Goal: Transaction & Acquisition: Purchase product/service

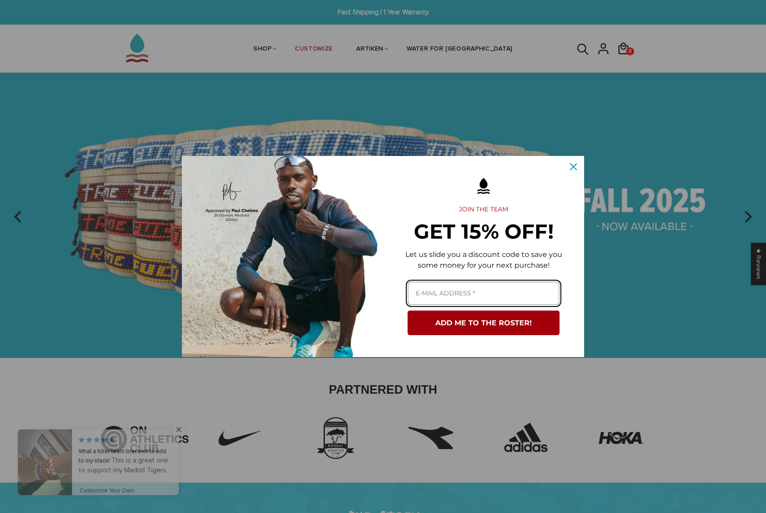
click at [431, 287] on input "Email field" at bounding box center [484, 294] width 152 height 24
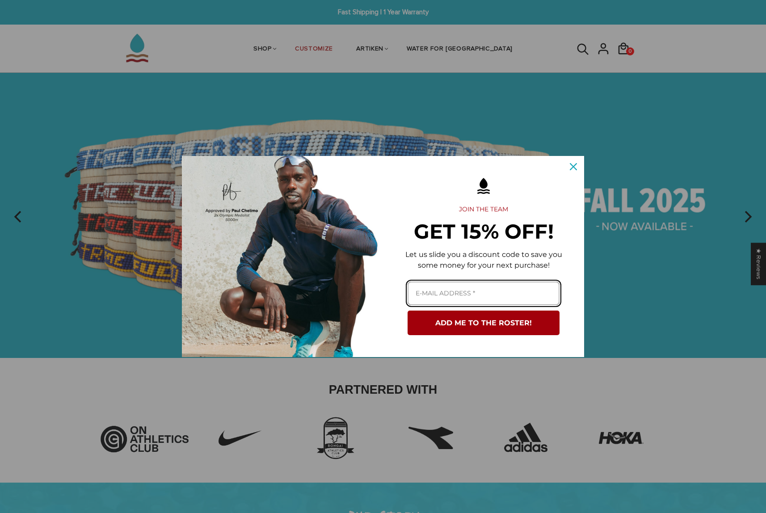
type input "[PERSON_NAME][EMAIL_ADDRESS][PERSON_NAME][DOMAIN_NAME]"
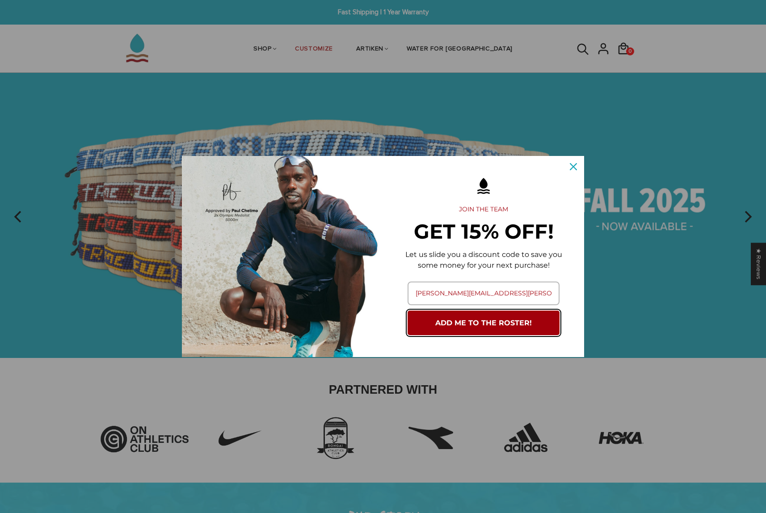
click at [501, 322] on button "ADD ME TO THE ROSTER!" at bounding box center [484, 323] width 152 height 25
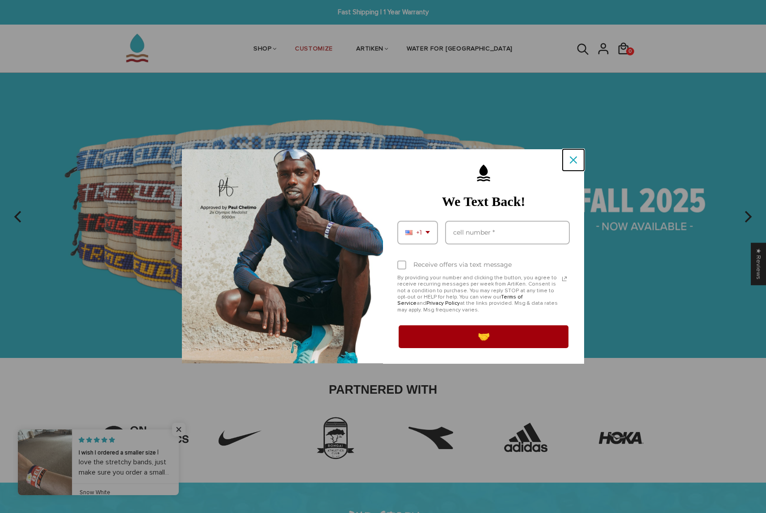
click at [567, 162] on div "Close" at bounding box center [573, 160] width 14 height 14
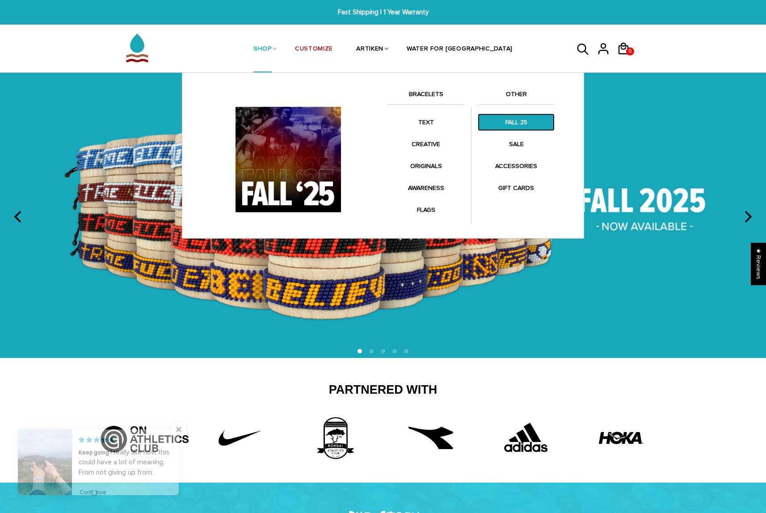
click at [510, 121] on link "FALL 25" at bounding box center [516, 122] width 77 height 17
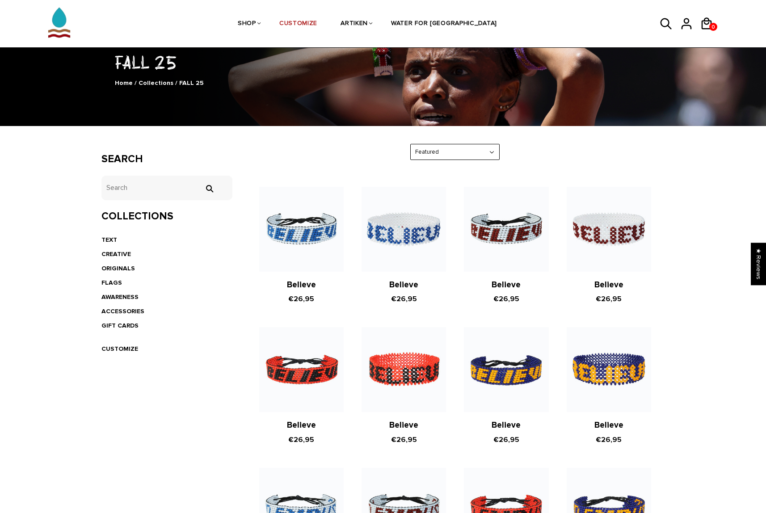
scroll to position [238, 0]
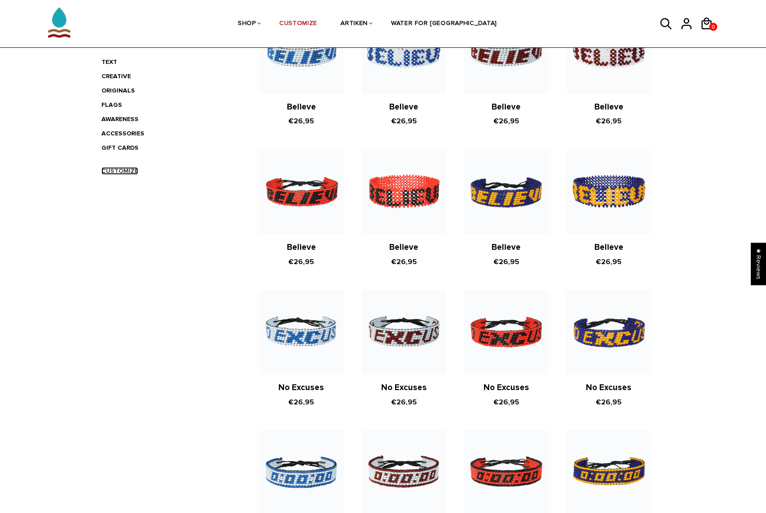
click at [112, 170] on link "CUSTOMIZE" at bounding box center [119, 171] width 37 height 8
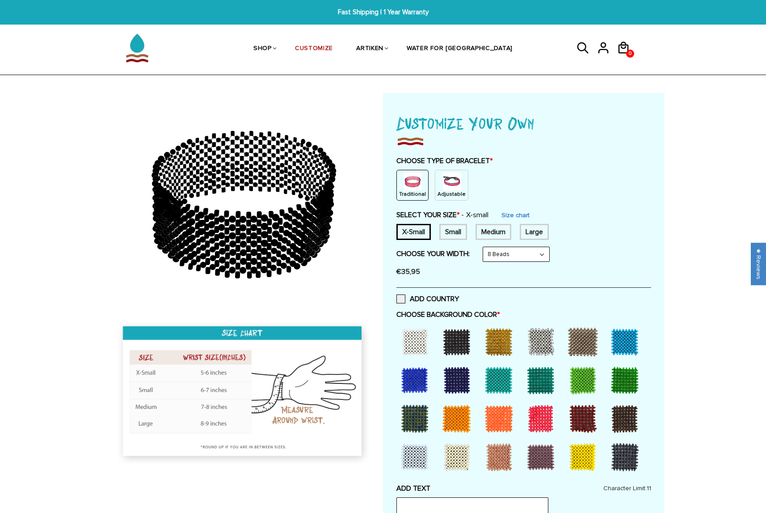
click at [446, 187] on img at bounding box center [452, 182] width 18 height 18
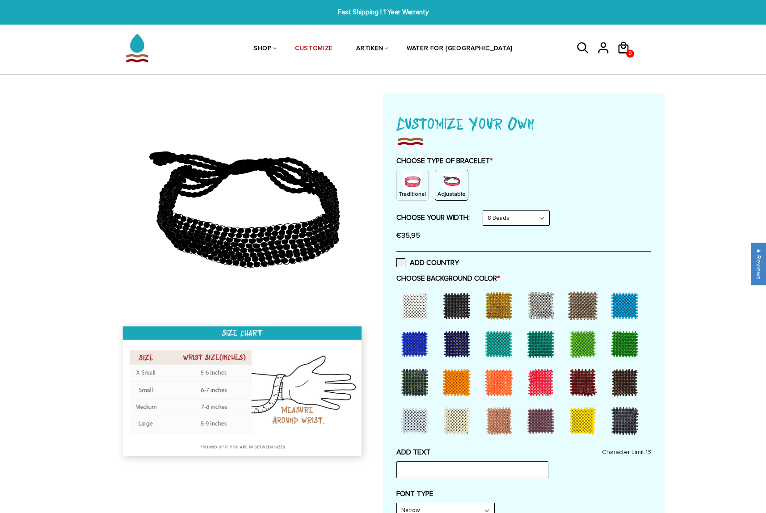
click at [410, 188] on img at bounding box center [413, 182] width 18 height 18
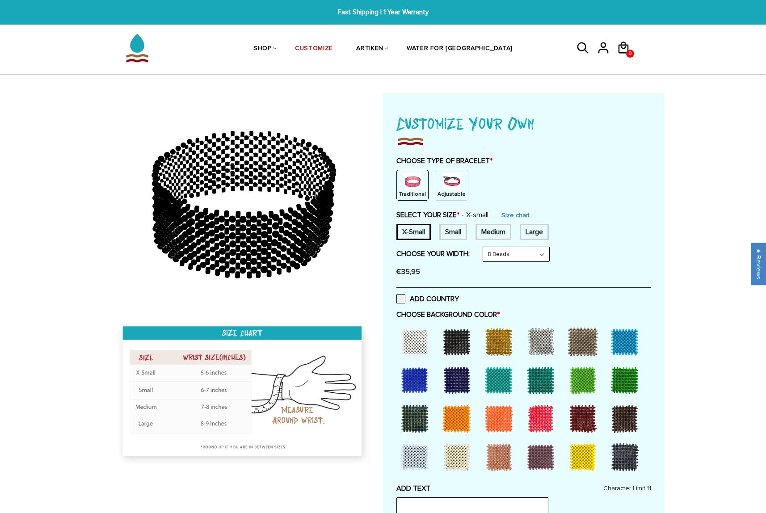
click at [448, 184] on img at bounding box center [452, 182] width 18 height 18
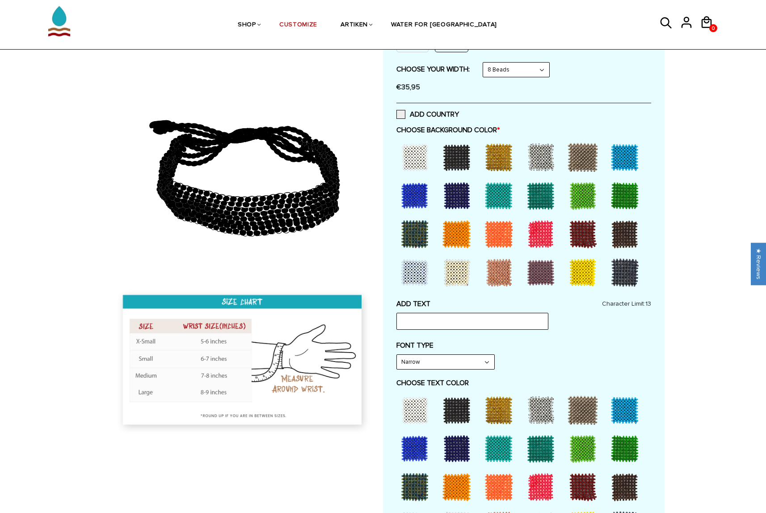
scroll to position [189, 0]
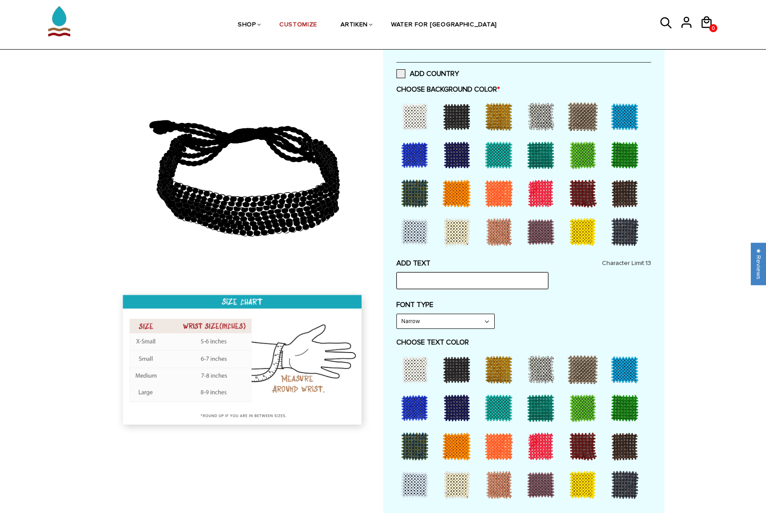
click at [490, 280] on input "text" at bounding box center [473, 280] width 152 height 17
type input "Valencia"
click at [639, 315] on div "FONT TYPE Narrow Narrow Bold" at bounding box center [524, 314] width 255 height 29
click at [452, 286] on input "Valencia" at bounding box center [473, 280] width 152 height 17
click at [446, 323] on select "Narrow Bold" at bounding box center [445, 321] width 97 height 14
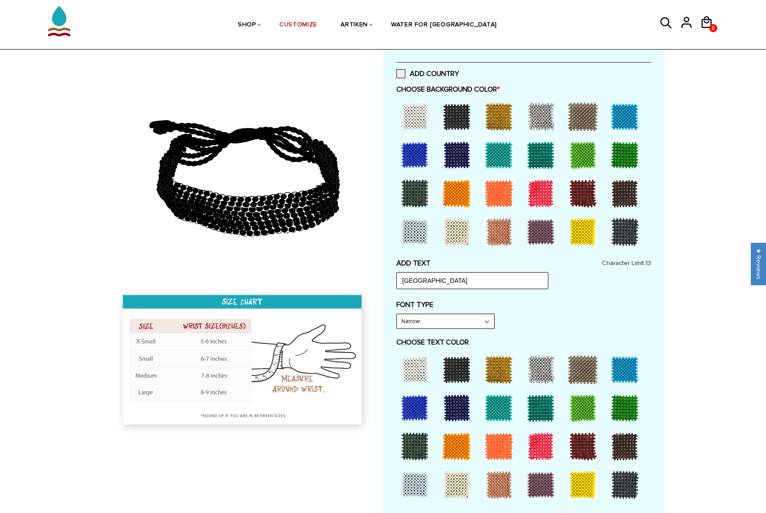
click at [465, 325] on select "Narrow Bold" at bounding box center [445, 321] width 97 height 14
select select "Bold"
click at [397, 314] on select "Narrow Bold" at bounding box center [445, 321] width 97 height 14
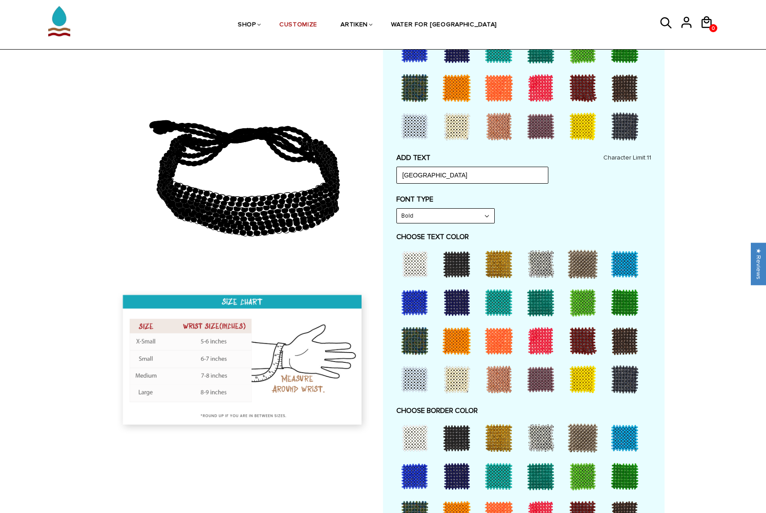
scroll to position [511, 0]
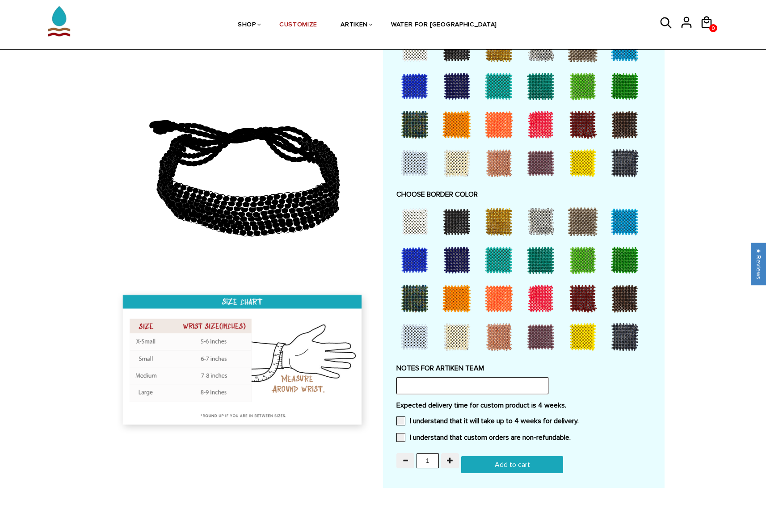
click at [495, 387] on input "text" at bounding box center [473, 385] width 152 height 17
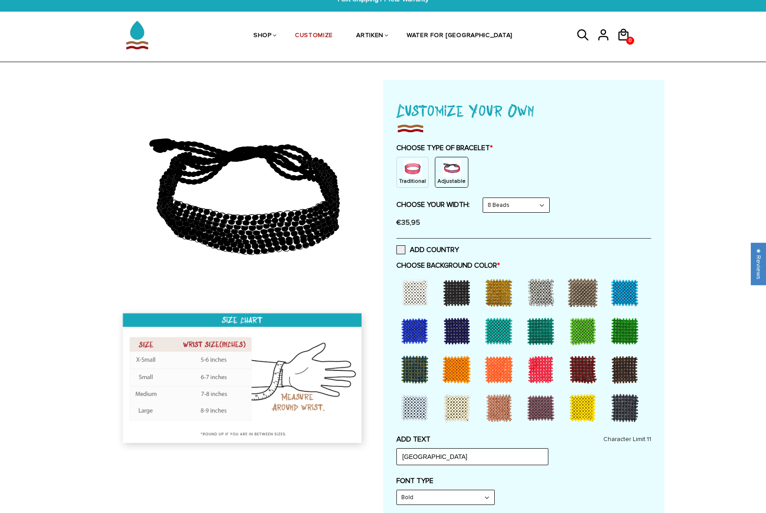
scroll to position [0, 0]
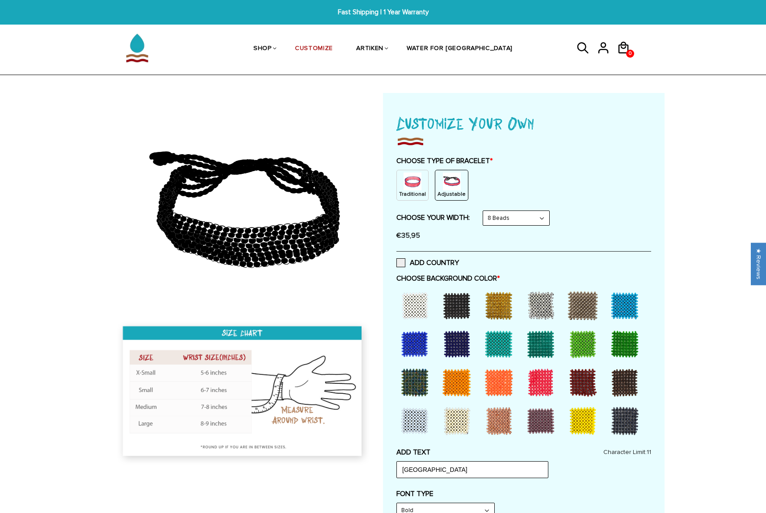
click at [182, 382] on img at bounding box center [243, 393] width 257 height 148
click at [519, 218] on select "8 Beads 6 Beads 10 Beads" at bounding box center [516, 218] width 66 height 14
select select "6-beads"
click at [485, 211] on select "8 Beads 6 Beads 10 Beads" at bounding box center [516, 218] width 66 height 14
select select "Bold"
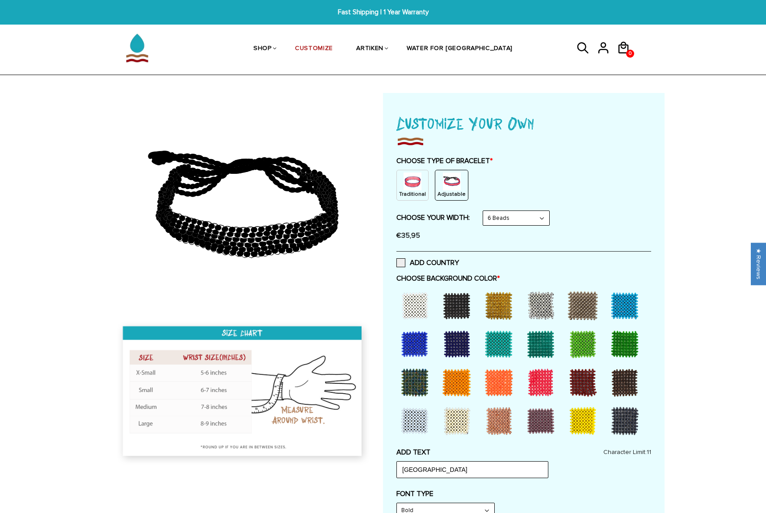
click at [515, 217] on select "8 Beads 6 Beads 10 Beads" at bounding box center [516, 218] width 66 height 14
click at [485, 211] on select "8 Beads 6 Beads 10 Beads" at bounding box center [516, 218] width 66 height 14
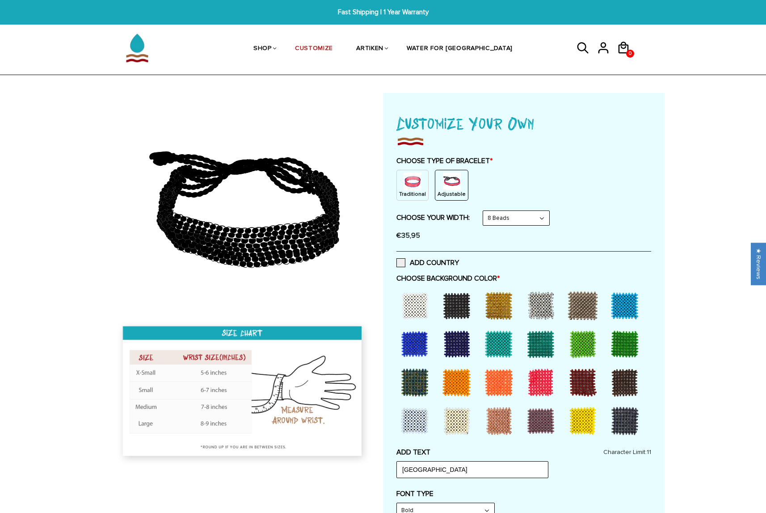
click at [512, 218] on select "8 Beads 6 Beads 10 Beads" at bounding box center [516, 218] width 66 height 14
select select "6-beads"
click at [485, 211] on select "8 Beads 6 Beads 10 Beads" at bounding box center [516, 218] width 66 height 14
select select "Bold"
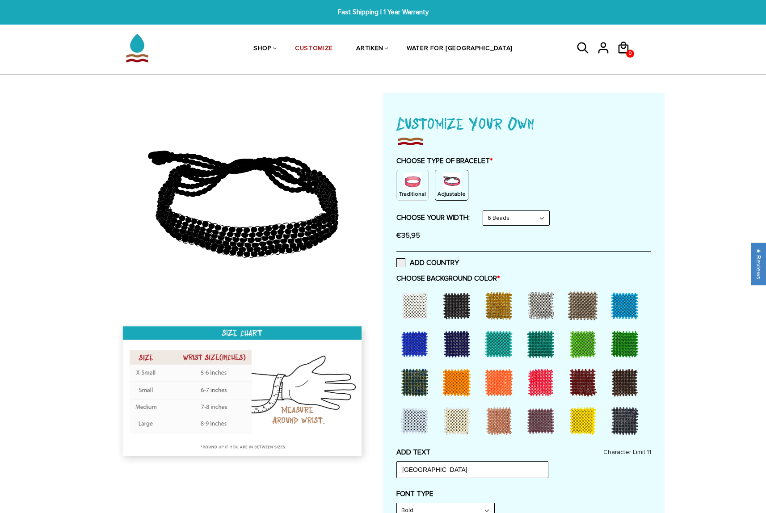
click at [459, 303] on div at bounding box center [457, 306] width 36 height 36
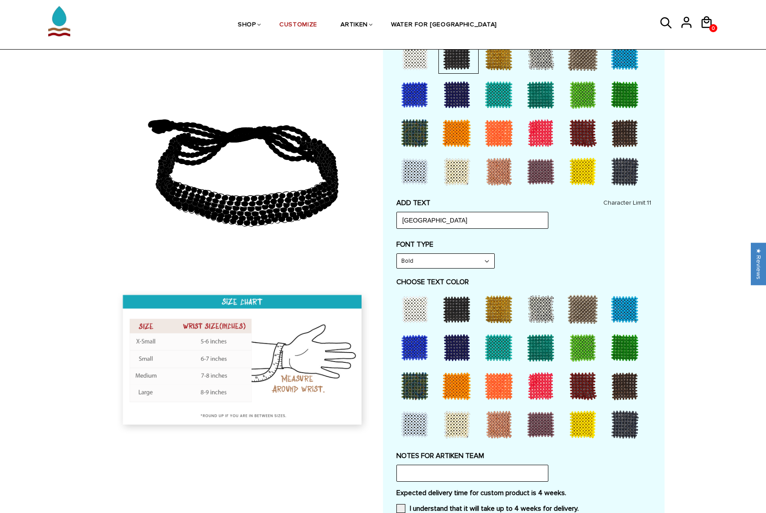
scroll to position [250, 0]
click at [460, 385] on div at bounding box center [457, 386] width 36 height 36
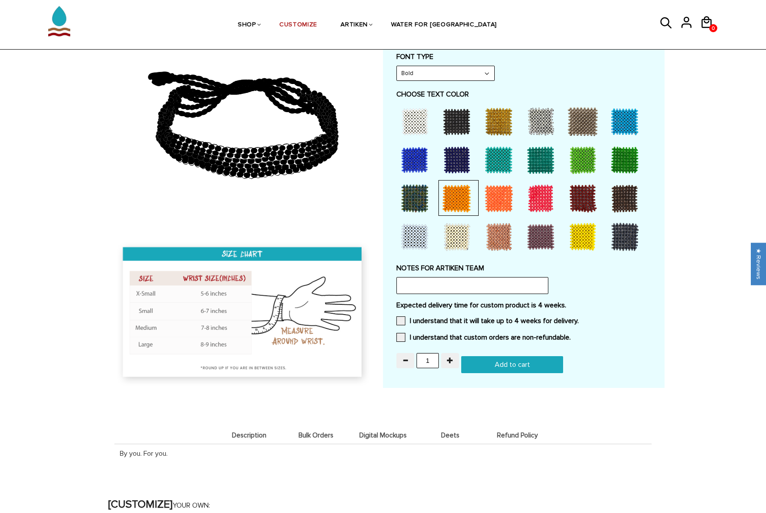
scroll to position [438, 0]
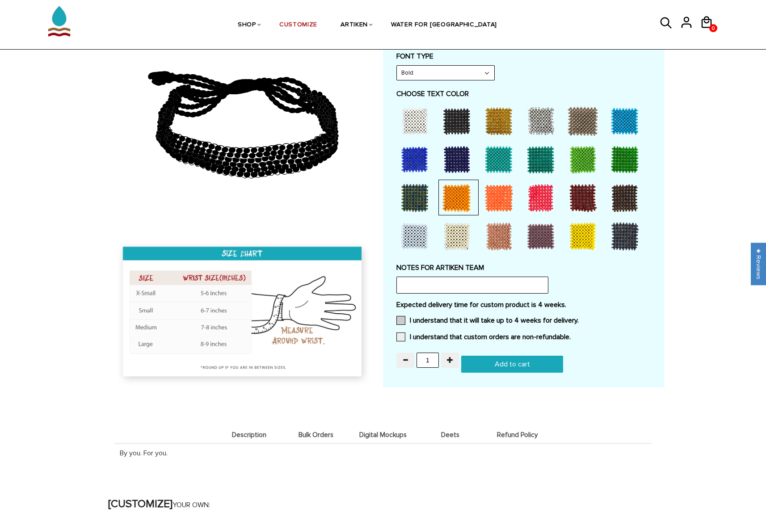
click at [465, 320] on label "I understand that it will take up to 4 weeks for delivery." at bounding box center [488, 320] width 182 height 9
click at [579, 318] on input "I understand that it will take up to 4 weeks for delivery." at bounding box center [579, 318] width 0 height 0
click at [467, 338] on label "I understand that custom orders are non-refundable." at bounding box center [484, 337] width 174 height 9
click at [571, 334] on input "I understand that custom orders are non-refundable." at bounding box center [571, 334] width 0 height 0
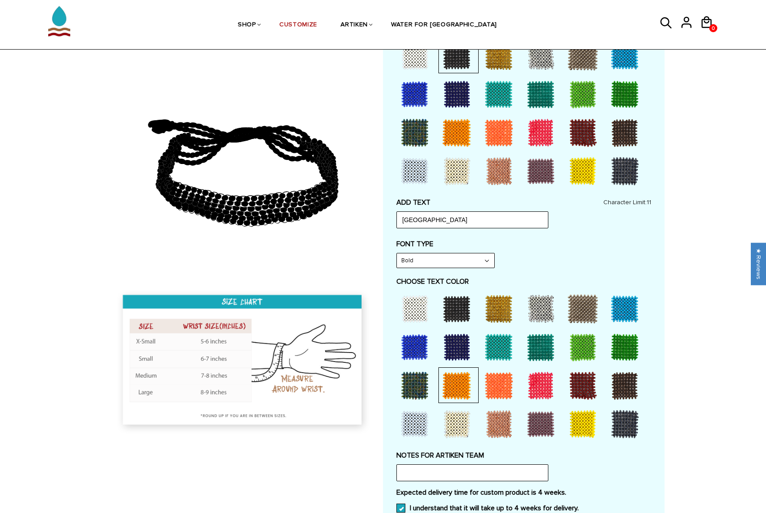
scroll to position [143, 0]
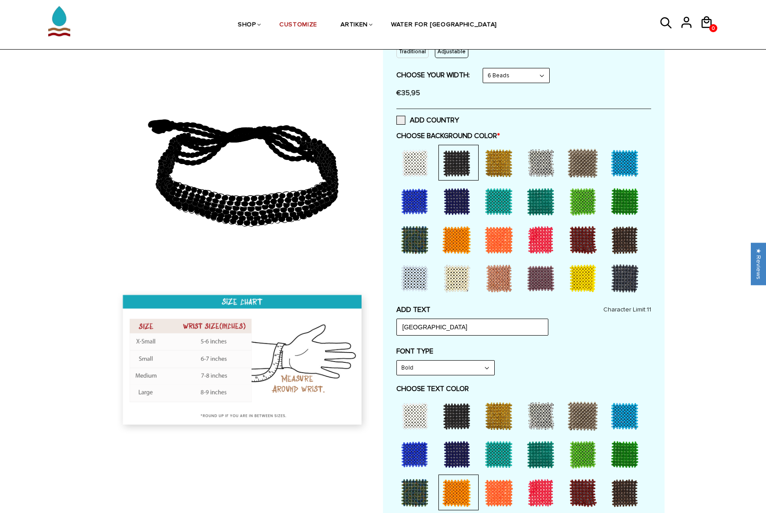
click at [465, 233] on div at bounding box center [457, 240] width 36 height 36
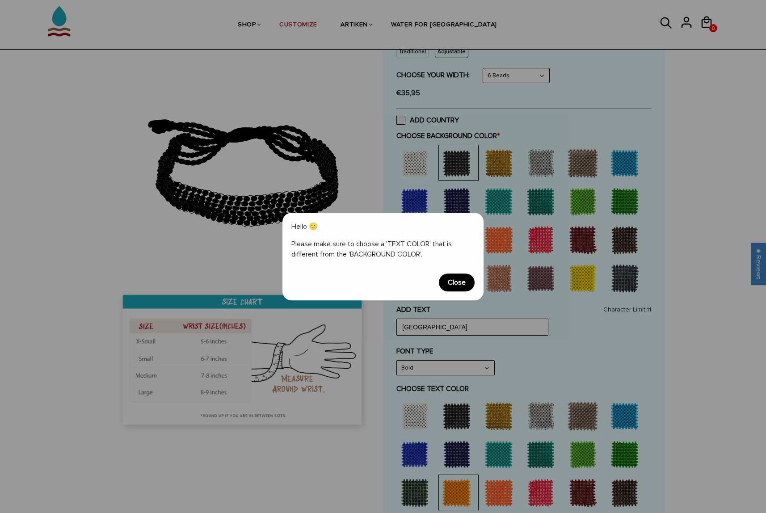
click at [471, 292] on div "Hello 🙂 Please make sure to choose a 'TEXT COLOR' that is different from the 'B…" at bounding box center [383, 257] width 201 height 88
click at [467, 288] on span "Close" at bounding box center [457, 283] width 36 height 18
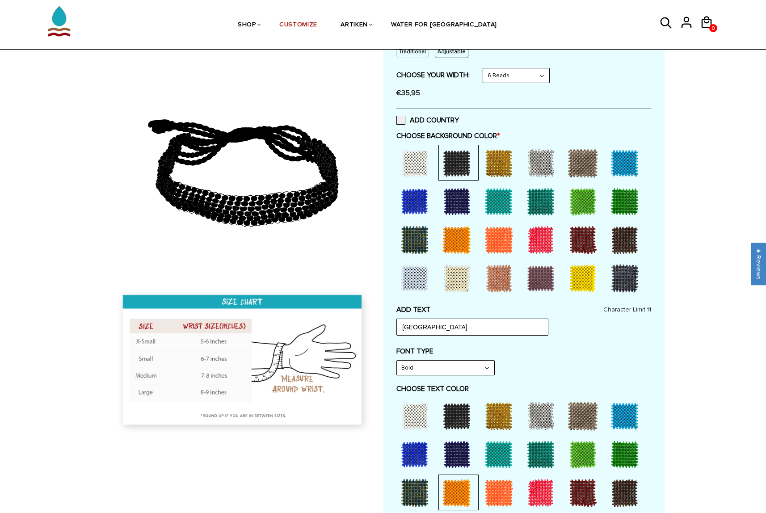
click at [452, 413] on div at bounding box center [457, 416] width 36 height 36
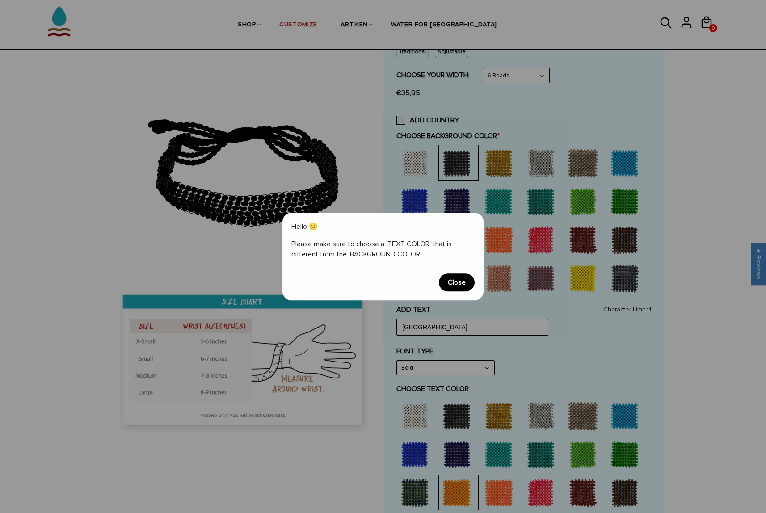
click at [458, 287] on span "Close" at bounding box center [457, 283] width 36 height 18
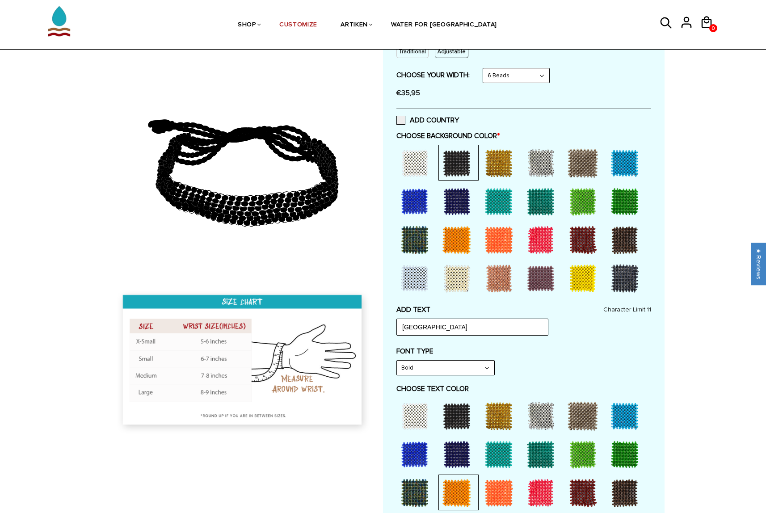
click at [512, 277] on div at bounding box center [499, 279] width 36 height 36
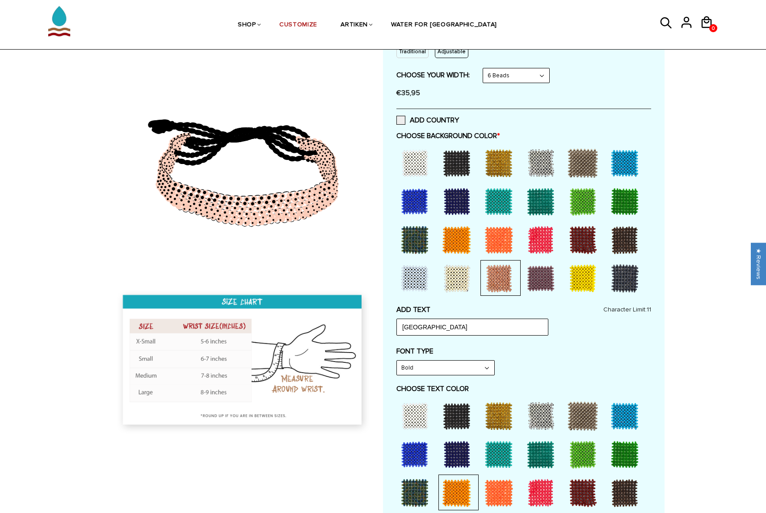
click at [463, 244] on div at bounding box center [457, 240] width 36 height 36
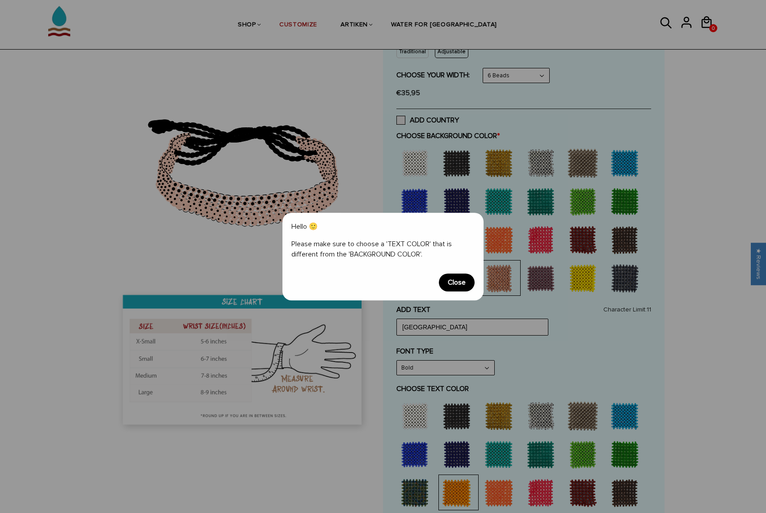
click at [464, 295] on div "Hello 🙂 Please make sure to choose a 'TEXT COLOR' that is different from the 'B…" at bounding box center [383, 257] width 201 height 88
click at [463, 288] on span "Close" at bounding box center [457, 283] width 36 height 18
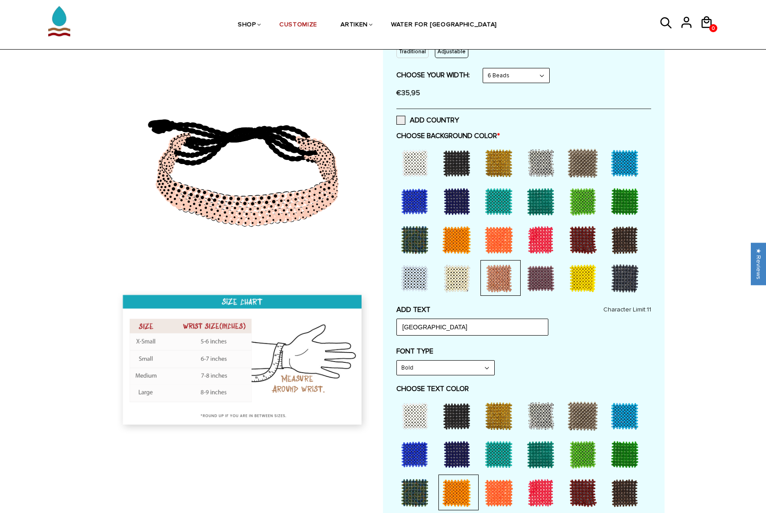
click at [457, 426] on div at bounding box center [457, 416] width 36 height 36
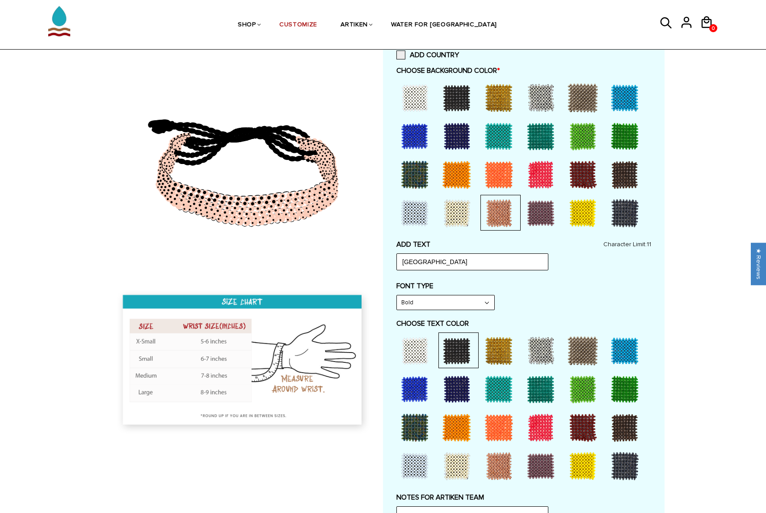
scroll to position [239, 0]
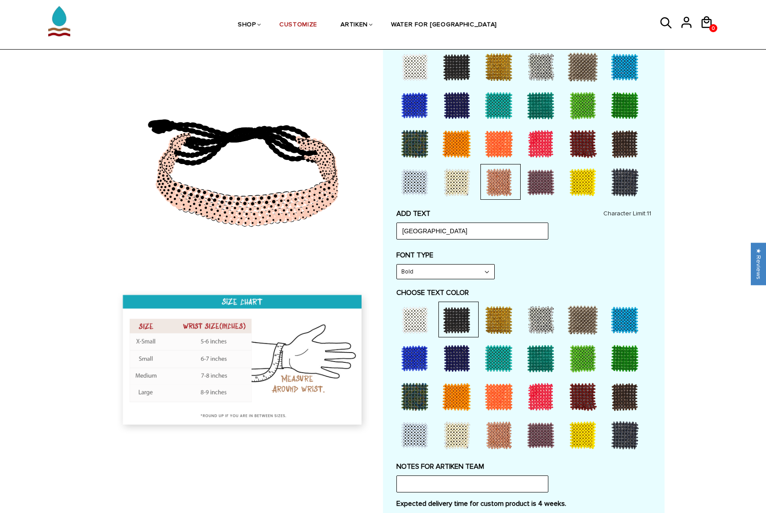
click at [456, 148] on div at bounding box center [457, 144] width 36 height 36
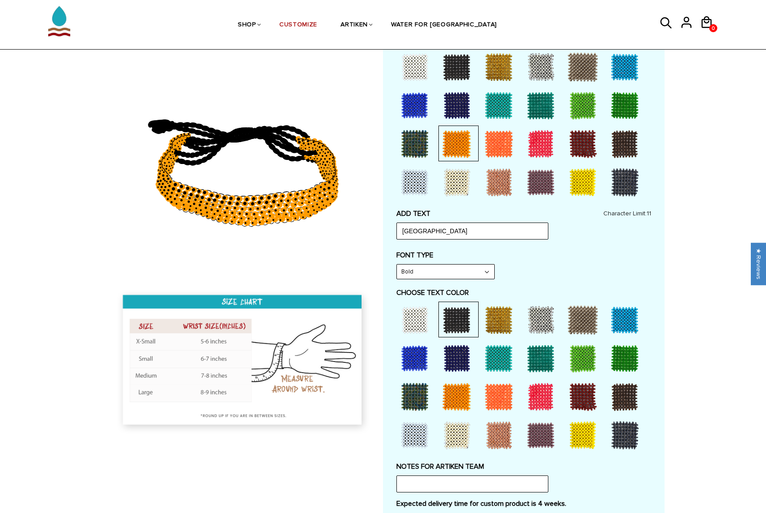
click at [452, 75] on div at bounding box center [457, 67] width 36 height 36
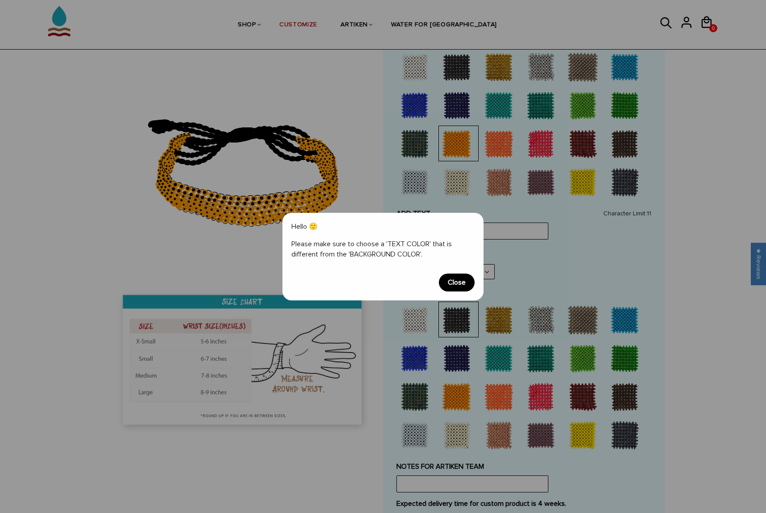
click at [452, 276] on span "Close" at bounding box center [457, 283] width 36 height 18
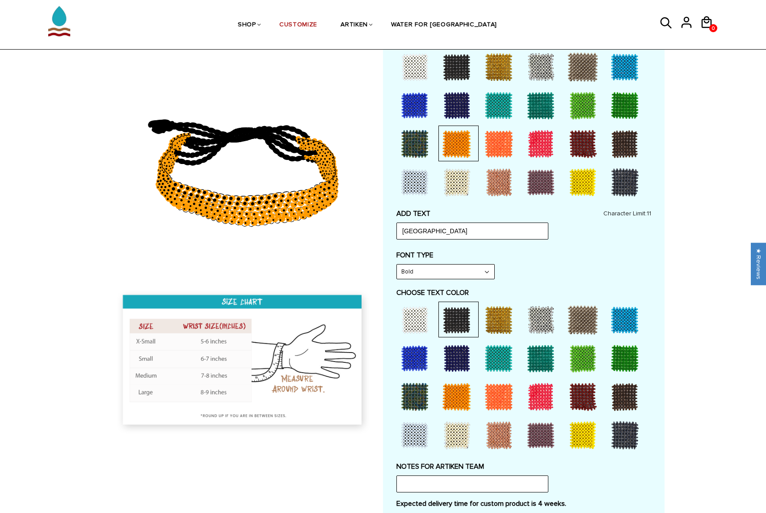
click at [500, 161] on div at bounding box center [524, 126] width 255 height 154
click at [500, 149] on div at bounding box center [499, 144] width 36 height 36
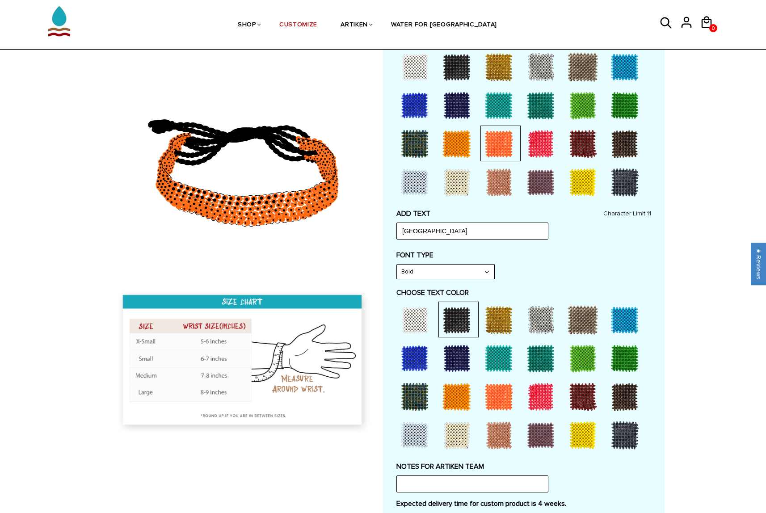
click at [460, 390] on div at bounding box center [457, 397] width 36 height 36
click at [461, 69] on div at bounding box center [457, 67] width 36 height 36
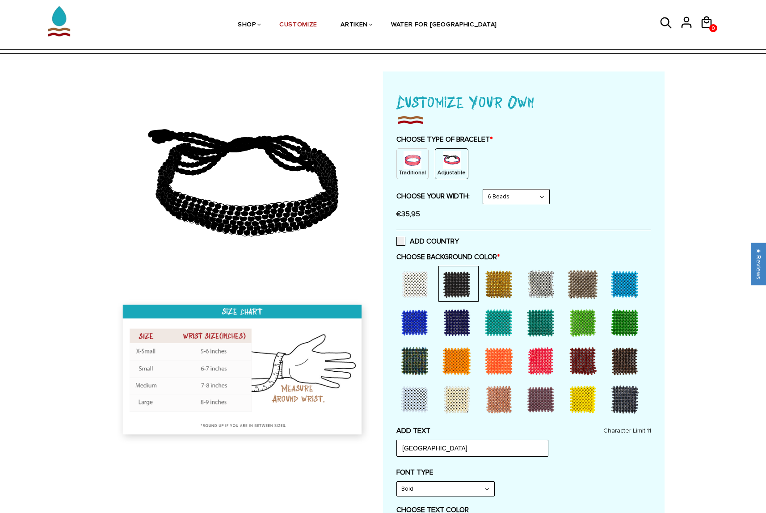
scroll to position [0, 0]
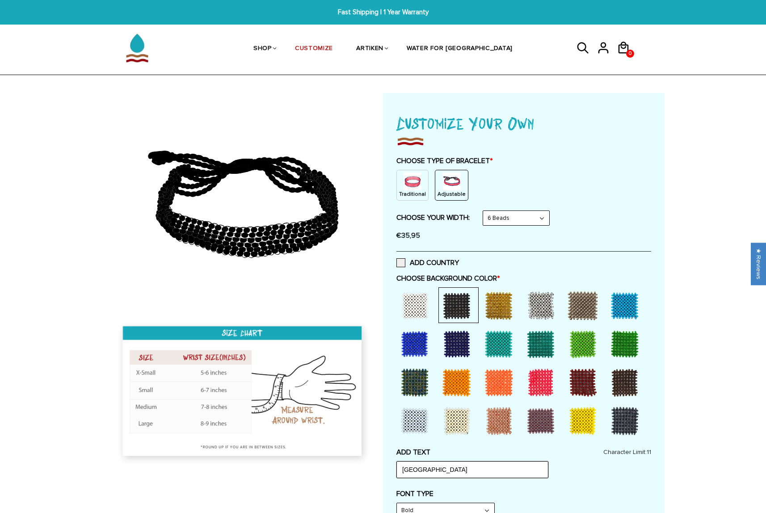
click at [464, 467] on input "Valencia" at bounding box center [473, 469] width 152 height 17
click at [473, 472] on input "Valencia 25" at bounding box center [473, 469] width 152 height 17
type input "Valencia 25"
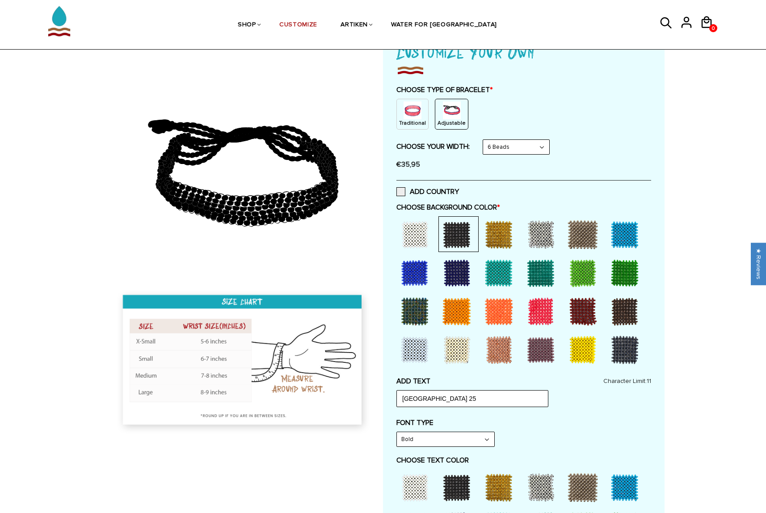
scroll to position [40, 0]
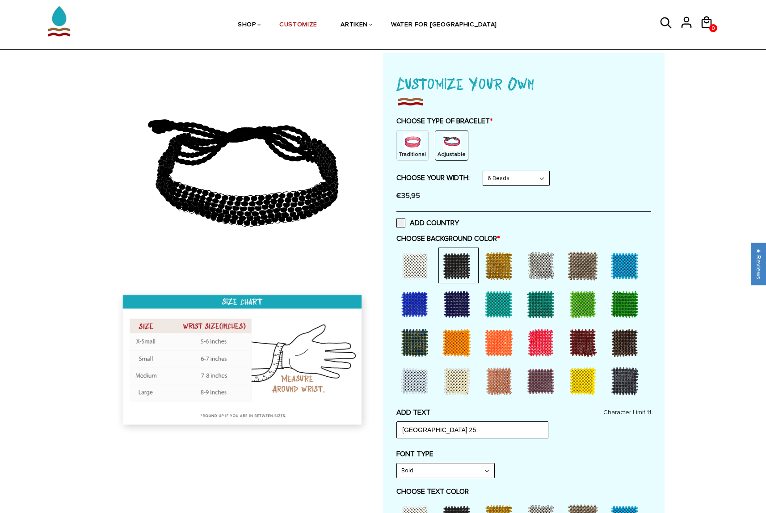
click at [418, 149] on img at bounding box center [413, 142] width 18 height 18
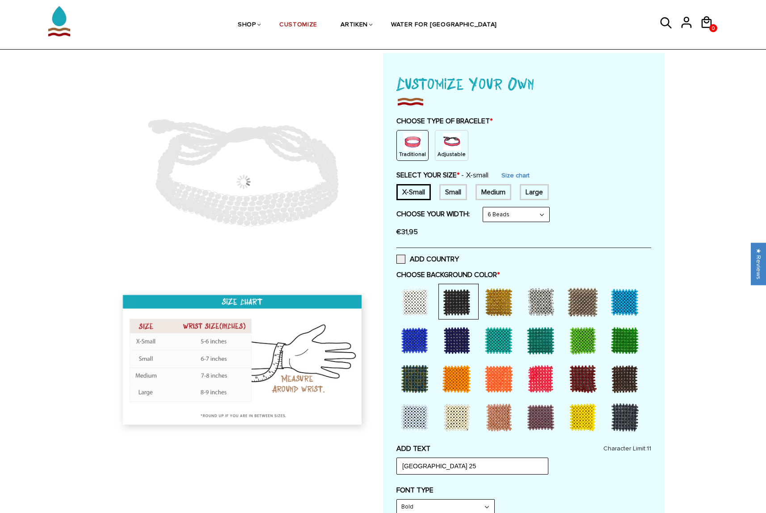
click at [435, 144] on div "Adjustable" at bounding box center [452, 145] width 34 height 31
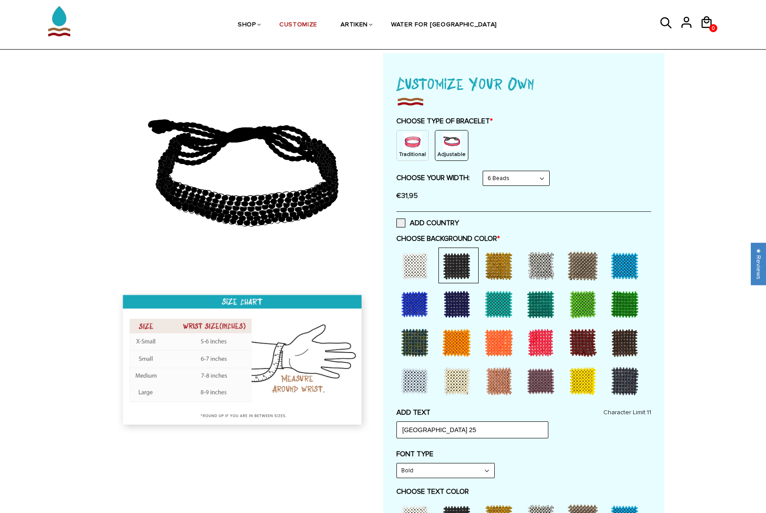
click at [475, 474] on select "Narrow Bold" at bounding box center [445, 471] width 97 height 14
click at [397, 464] on select "Narrow Bold" at bounding box center [445, 471] width 97 height 14
click at [479, 473] on select "Narrow Bold" at bounding box center [445, 471] width 97 height 14
select select "Bold"
click at [397, 464] on select "Narrow Bold" at bounding box center [445, 471] width 97 height 14
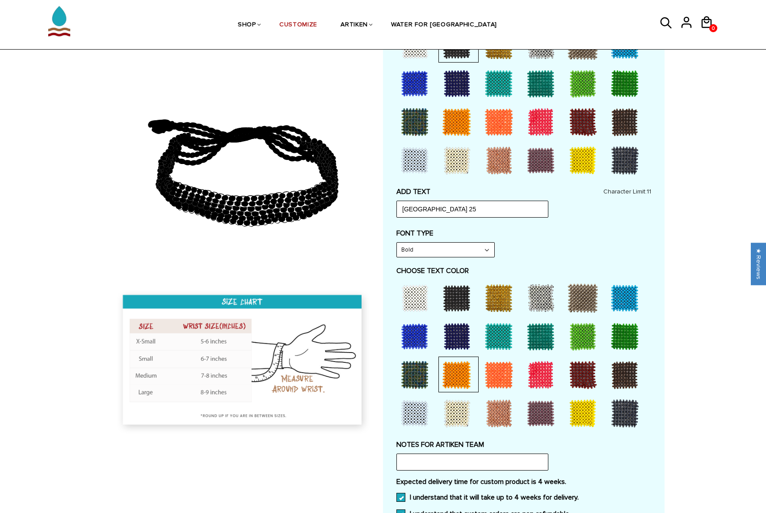
scroll to position [436, 0]
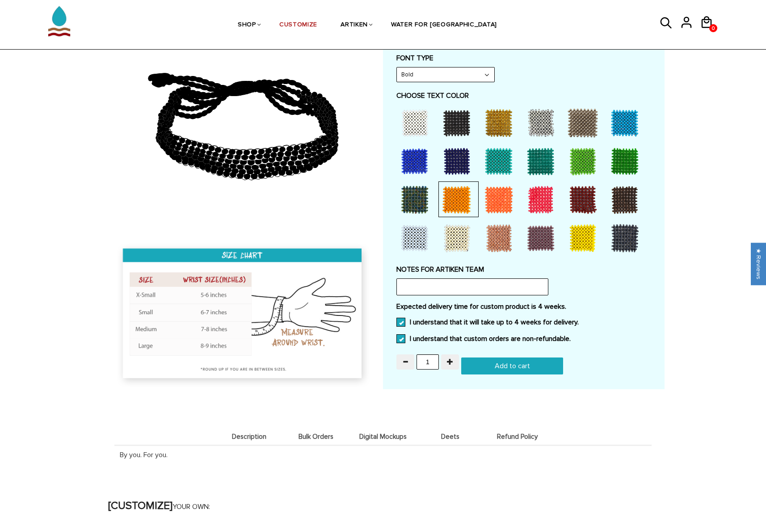
click at [530, 364] on input "Add to cart" at bounding box center [512, 366] width 102 height 17
type input "Add to cart"
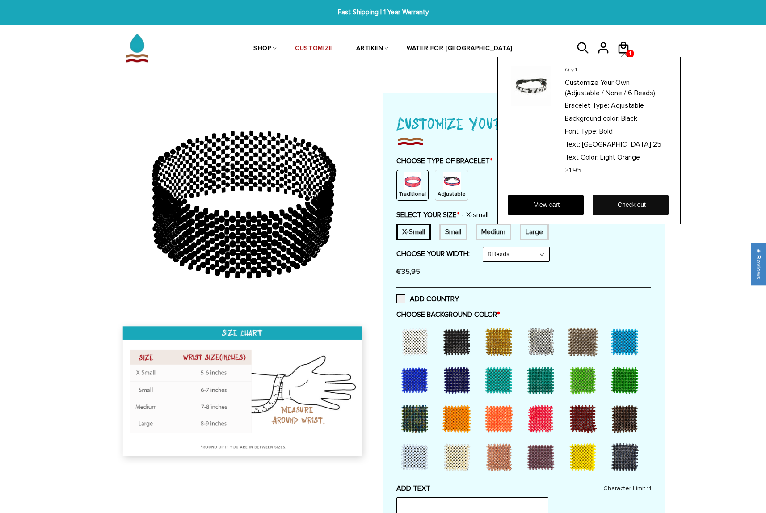
click at [628, 204] on link "Check out" at bounding box center [631, 205] width 76 height 20
